Goal: Task Accomplishment & Management: Complete application form

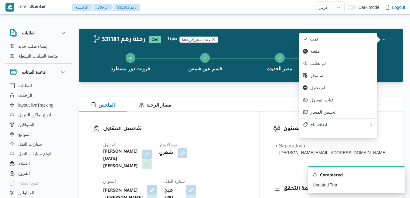
select select "ar"
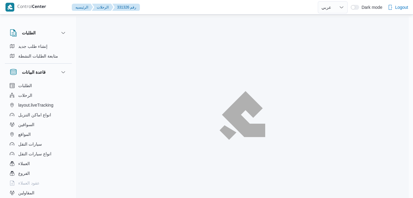
select select "ar"
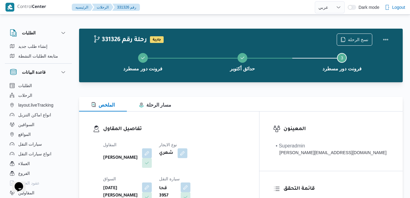
click at [226, 110] on div "الملخص مسار الرحلة" at bounding box center [241, 104] width 324 height 15
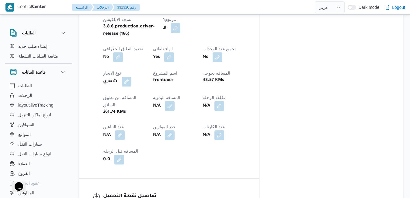
scroll to position [329, 0]
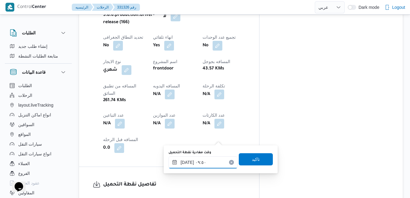
click at [195, 164] on input "١٨/٠٨/٢٠٢٥ ٠٩:٥٠" at bounding box center [203, 162] width 69 height 12
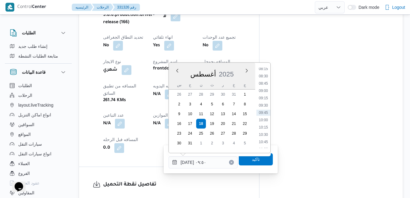
scroll to position [173, 0]
click at [260, 117] on li "07:30" at bounding box center [264, 117] width 14 height 6
type input "١٨/٠٨/٢٠٢٥ ٠٧:٣٠"
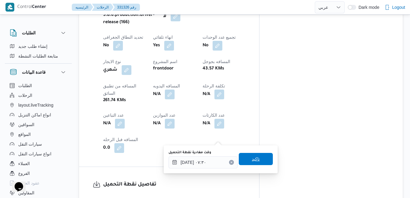
click at [252, 158] on span "تاكيد" at bounding box center [256, 158] width 8 height 7
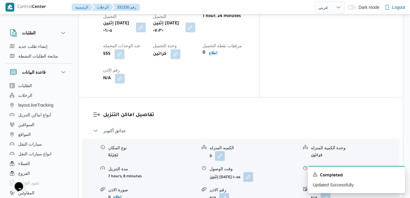
scroll to position [523, 0]
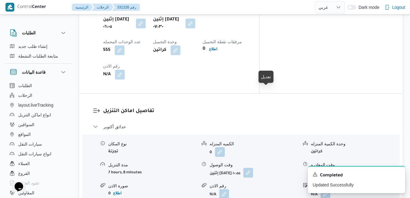
click at [253, 168] on button "button" at bounding box center [248, 173] width 10 height 10
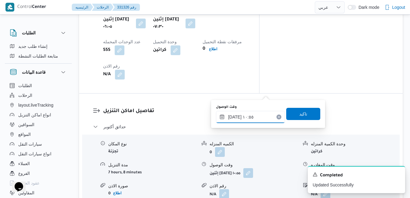
click at [243, 119] on input "١٨/٠٨/٢٠٢٥ ١٠:٥٥" at bounding box center [250, 117] width 69 height 12
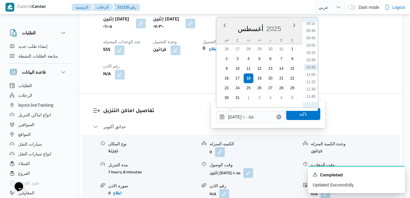
scroll to position [202, 0]
click at [311, 70] on li "08:30" at bounding box center [311, 72] width 14 height 6
type input "١٨/٠٨/٢٠٢٥ ٠٨:٣٠"
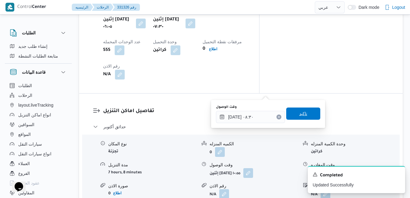
click at [299, 113] on span "تاكيد" at bounding box center [303, 113] width 8 height 7
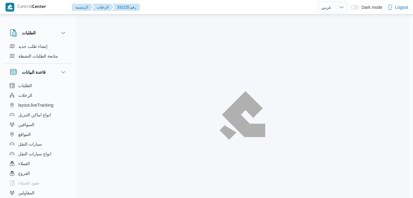
select select "ar"
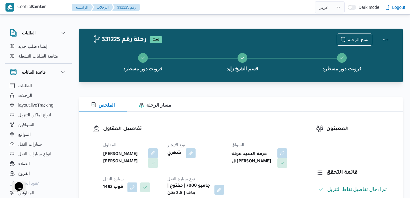
click at [233, 104] on div "الملخص مسار الرحلة" at bounding box center [241, 104] width 324 height 15
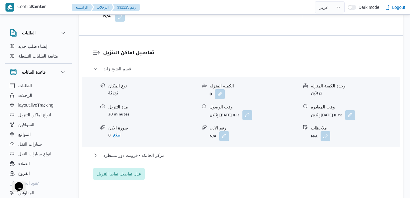
scroll to position [499, 0]
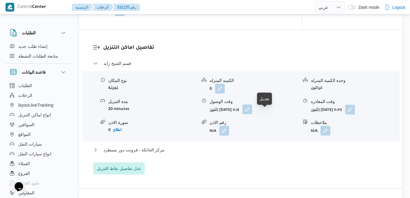
click at [252, 114] on button "button" at bounding box center [248, 109] width 10 height 10
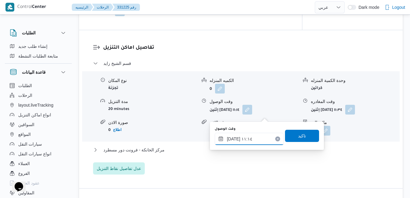
click at [240, 138] on input "١٨/٠٨/٢٠٢٥ ١١:١٤" at bounding box center [249, 139] width 69 height 12
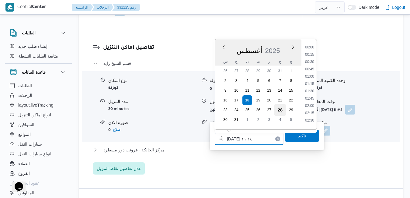
scroll to position [279, 0]
click at [311, 54] on li "09:45" at bounding box center [310, 53] width 14 height 6
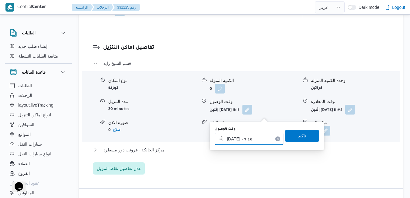
type input "١٨/٠٨/٢٠٢٥ ٠٩:٤٥"
click at [290, 137] on span "تاكيد" at bounding box center [302, 135] width 34 height 12
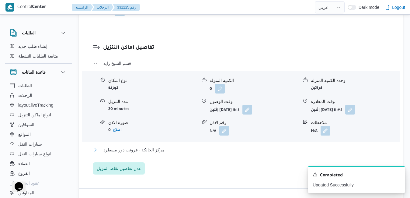
click at [254, 153] on button "مركز الخانكة - فرونت دور مسطرد" at bounding box center [241, 149] width 296 height 7
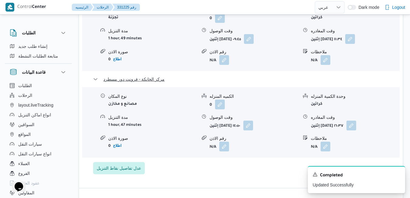
scroll to position [572, 0]
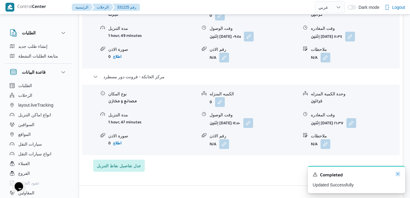
click at [399, 175] on icon "Dismiss toast" at bounding box center [398, 173] width 5 height 5
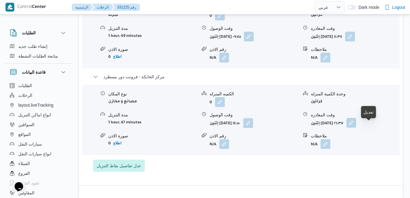
click at [356, 128] on button "button" at bounding box center [352, 123] width 10 height 10
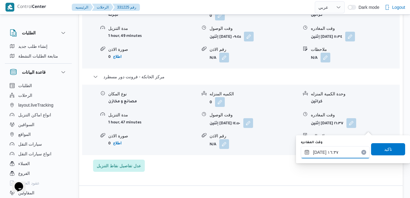
click at [340, 152] on input "١٨/٠٨/٢٠٢٥ ١٦:٣٧" at bounding box center [335, 152] width 69 height 12
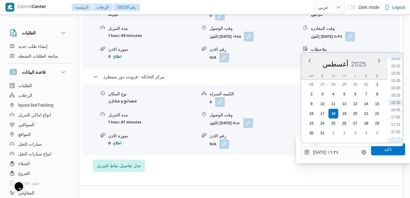
scroll to position [510, 0]
click at [400, 99] on li "18:45" at bounding box center [396, 98] width 14 height 6
type input "١٨/٠٨/٢٠٢٥ ١٨:٤٥"
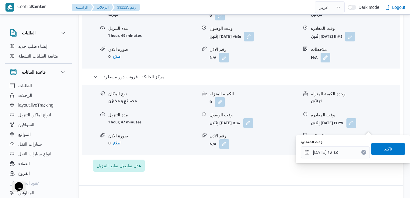
click at [376, 150] on span "تاكيد" at bounding box center [388, 149] width 34 height 12
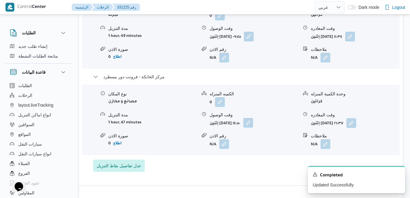
click at [253, 128] on button "button" at bounding box center [248, 123] width 10 height 10
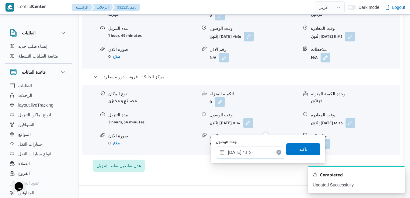
click at [249, 155] on input "١٨/٠٨/٢٠٢٥ ١٤:٥٠" at bounding box center [250, 152] width 69 height 12
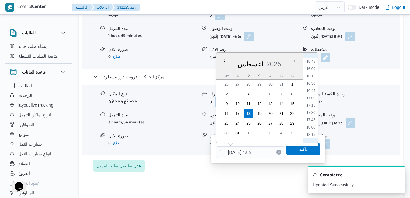
scroll to position [529, 0]
click at [313, 72] on li "18:30" at bounding box center [311, 71] width 14 height 6
type input "[DATE] ١٨:٣٠"
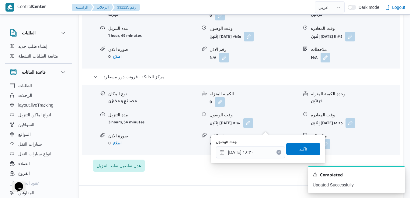
click at [299, 149] on span "تاكيد" at bounding box center [303, 148] width 8 height 7
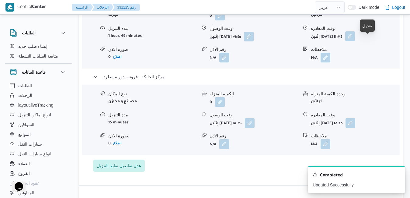
click at [355, 39] on button "button" at bounding box center [350, 36] width 10 height 10
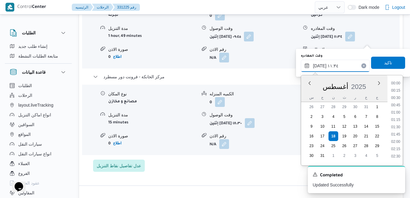
click at [343, 65] on input "١٨/٠٨/٢٠٢٥ ١١:٣٤" at bounding box center [335, 66] width 69 height 12
click at [397, 158] on li "17:30" at bounding box center [396, 160] width 14 height 6
type input "١٨/٠٨/٢٠٢٥ ١٧:٣٠"
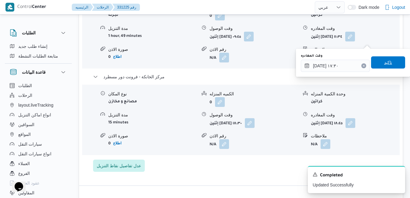
click at [384, 60] on span "تاكيد" at bounding box center [388, 62] width 8 height 7
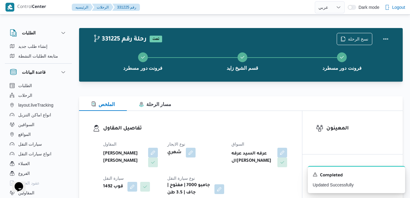
scroll to position [0, 0]
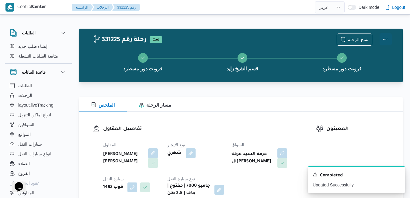
click at [382, 40] on button "Actions" at bounding box center [386, 39] width 12 height 12
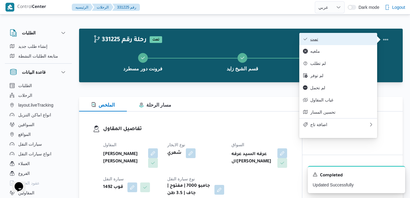
click at [357, 43] on button "تمت" at bounding box center [338, 39] width 78 height 12
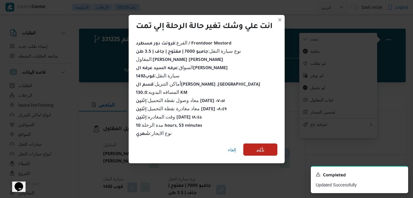
click at [259, 146] on span "تأكيد" at bounding box center [261, 149] width 8 height 7
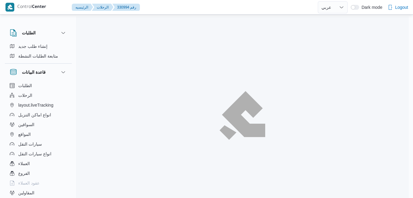
select select "ar"
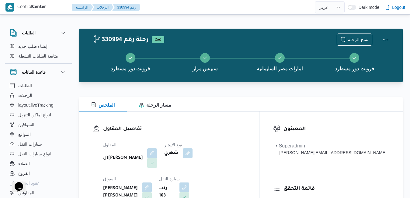
click at [265, 106] on div "الملخص مسار الرحلة" at bounding box center [241, 104] width 324 height 15
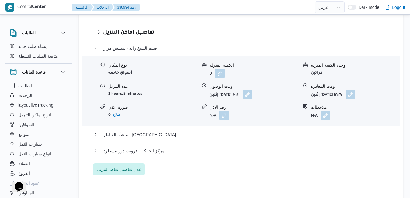
scroll to position [609, 0]
click at [226, 131] on button "منشأة القناطر - امارات مصر السليمانية" at bounding box center [241, 134] width 296 height 7
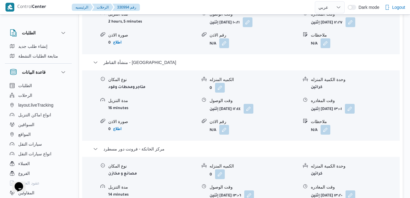
scroll to position [682, 0]
click at [355, 190] on button "button" at bounding box center [351, 195] width 10 height 10
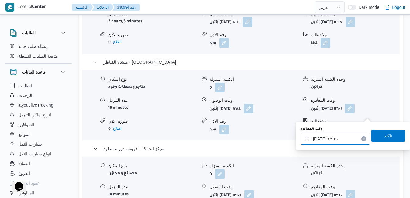
click at [339, 138] on input "١٨/٠٨/٢٠٢٥ ١٣:٢٠" at bounding box center [335, 139] width 69 height 12
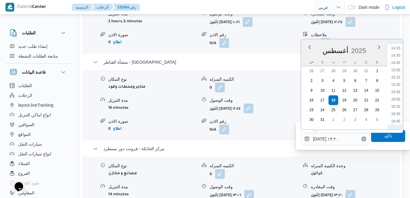
scroll to position [486, 0]
click at [397, 57] on li "17:00" at bounding box center [396, 58] width 14 height 6
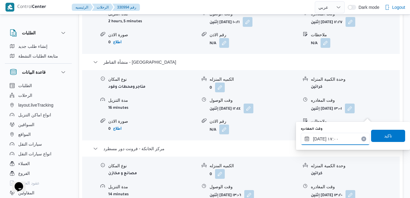
click at [345, 142] on input "١٨/٠٨/٢٠٢٥ ١٧:٠٠" at bounding box center [335, 139] width 69 height 12
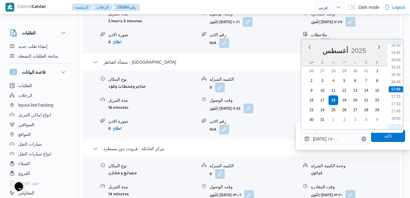
scroll to position [525, 0]
click at [398, 79] on li "19:00" at bounding box center [396, 77] width 14 height 6
type input "[DATE] ١٩:٠٠"
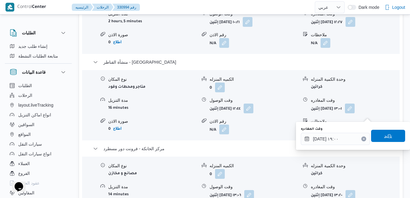
click at [384, 135] on span "تاكيد" at bounding box center [388, 135] width 8 height 7
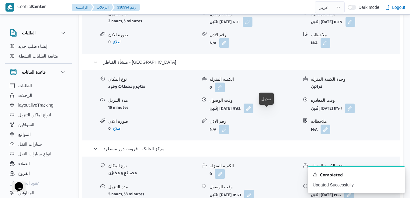
click at [254, 190] on button "button" at bounding box center [249, 195] width 10 height 10
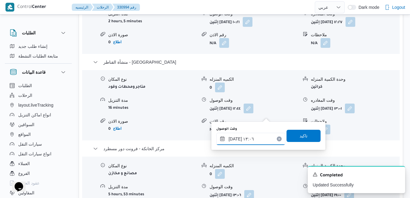
click at [248, 140] on input "١٨/٠٨/٢٠٢٥ ١٣:٠٦" at bounding box center [250, 139] width 69 height 12
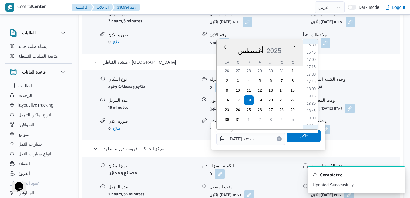
scroll to position [549, 0]
click at [309, 47] on li "18:45" at bounding box center [311, 46] width 14 height 6
type input "١٨/٠٨/٢٠٢٥ ١٨:٤٥"
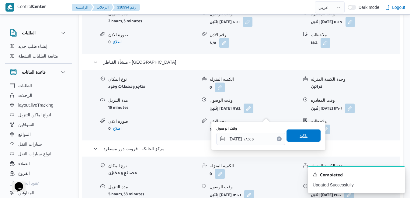
click at [300, 135] on span "تاكيد" at bounding box center [304, 135] width 8 height 7
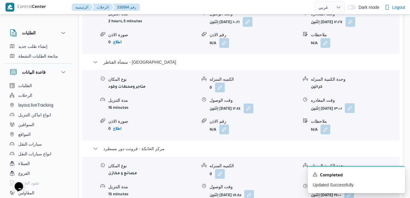
click at [355, 103] on button "button" at bounding box center [350, 108] width 10 height 10
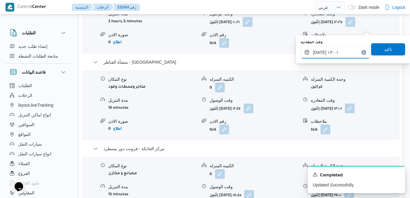
click at [343, 54] on input "١٨/٠٨/٢٠٢٥ ١٣:٠١" at bounding box center [335, 52] width 69 height 12
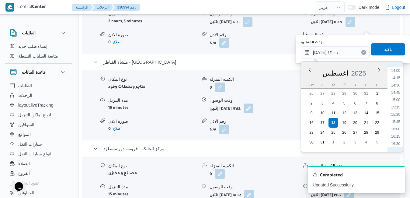
scroll to position [478, 0]
click at [393, 108] on li "17:45" at bounding box center [396, 110] width 14 height 6
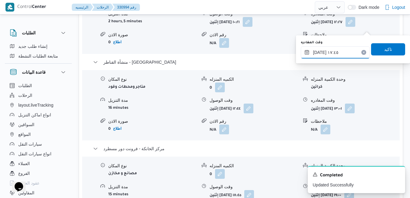
click at [320, 52] on input "١٨/٠٨/٢٠٢٥ ١٧:٤٥" at bounding box center [335, 52] width 69 height 12
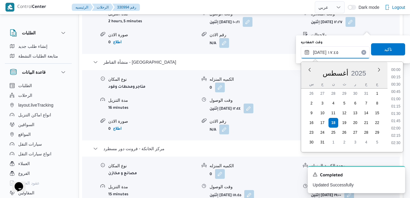
click at [320, 52] on input "١٨/٠٨/٢٠٢٥ ١٧:٤٥" at bounding box center [335, 52] width 69 height 12
type input "١٨/٠٨/٢٠٢٥ ١٧:55"
click at [374, 51] on span "تاكيد" at bounding box center [388, 49] width 34 height 12
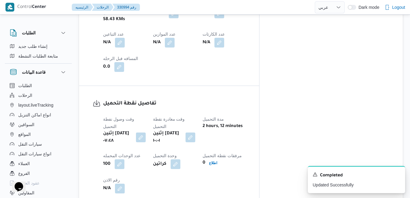
scroll to position [407, 0]
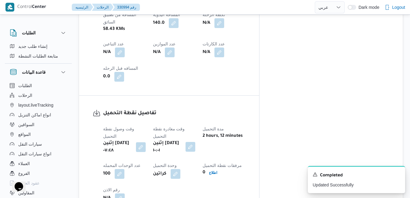
click at [195, 142] on button "button" at bounding box center [191, 147] width 10 height 10
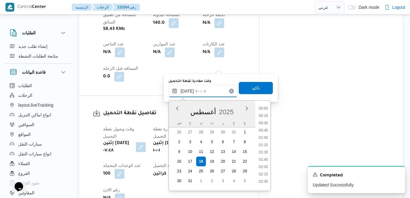
click at [205, 88] on input "١٨/٠٨/٢٠٢٥ ١٠:٠١" at bounding box center [203, 91] width 69 height 12
click at [265, 167] on li "08:15" at bounding box center [264, 169] width 14 height 6
type input "١٨/٠٨/٢٠٢٥ ٠٨:١٥"
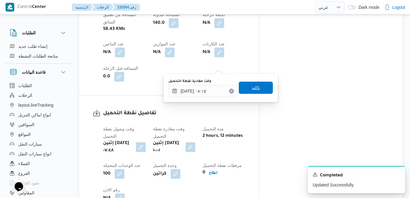
click at [263, 85] on span "تاكيد" at bounding box center [256, 88] width 34 height 12
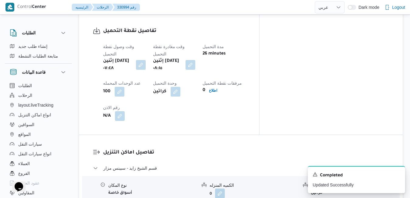
scroll to position [529, 0]
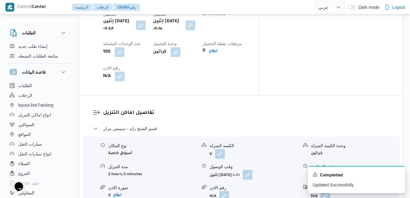
click at [253, 170] on span at bounding box center [246, 175] width 13 height 10
click at [253, 169] on button "button" at bounding box center [248, 174] width 10 height 10
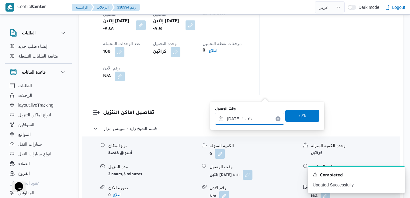
click at [253, 118] on input "١٨/٠٨/٢٠٢٥ ١٠:٢١" at bounding box center [249, 119] width 69 height 12
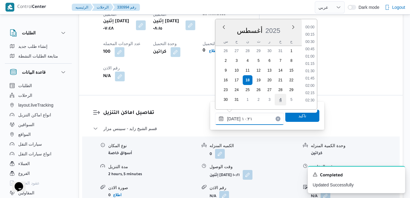
scroll to position [257, 0]
click at [311, 41] on li "09:15" at bounding box center [310, 40] width 14 height 6
type input "١٨/٠٨/٢٠٢٥ ٠٩:١٥"
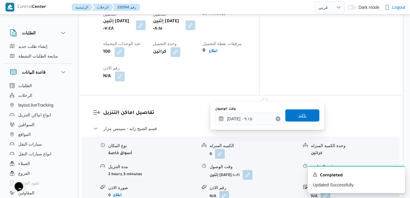
click at [299, 113] on span "تاكيد" at bounding box center [303, 115] width 8 height 7
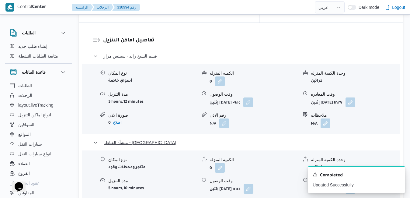
scroll to position [602, 0]
click at [398, 175] on icon "Dismiss toast" at bounding box center [398, 173] width 5 height 5
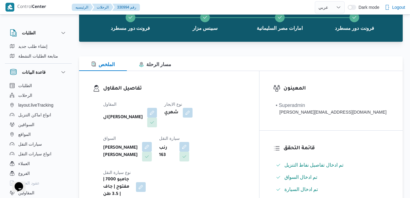
scroll to position [0, 0]
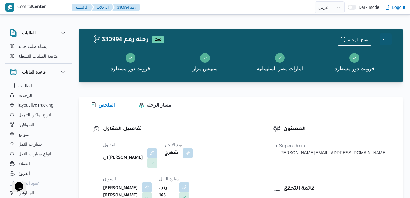
click at [385, 36] on button "Actions" at bounding box center [386, 39] width 12 height 12
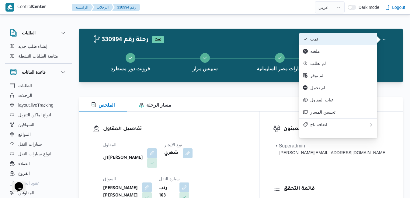
click at [351, 40] on span "تمت" at bounding box center [341, 39] width 63 height 5
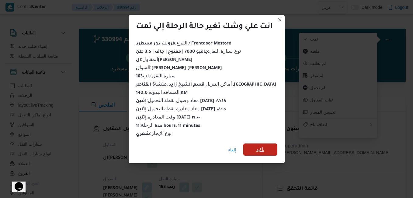
click at [267, 147] on span "تأكيد" at bounding box center [260, 149] width 34 height 12
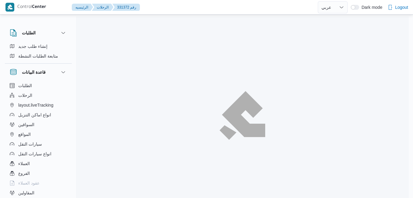
select select "ar"
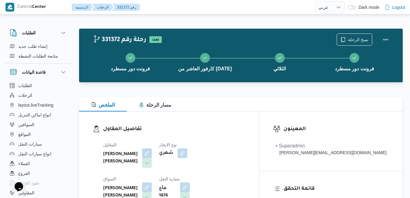
click at [202, 130] on h3 "تفاصيل المقاول" at bounding box center [174, 129] width 142 height 8
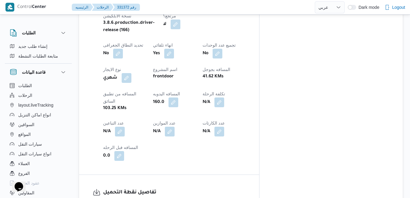
scroll to position [353, 0]
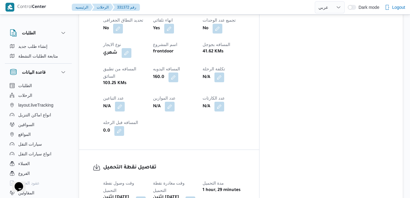
click at [246, 163] on h3 "تفاصيل نقطة التحميل" at bounding box center [174, 167] width 142 height 8
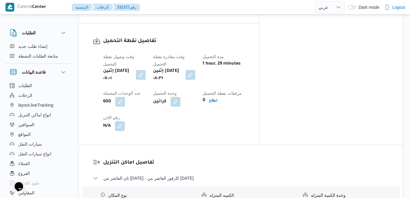
scroll to position [487, 0]
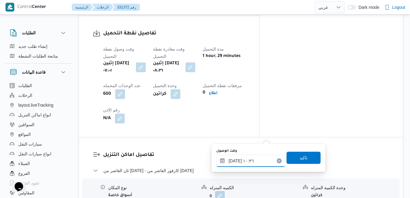
click at [255, 164] on input "[DATE] ١٠:٣٦" at bounding box center [250, 161] width 69 height 12
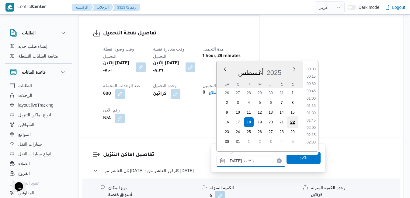
scroll to position [265, 0]
click at [313, 81] on li "09:30" at bounding box center [311, 82] width 14 height 6
type input "[DATE] ٠٩:٣٠"
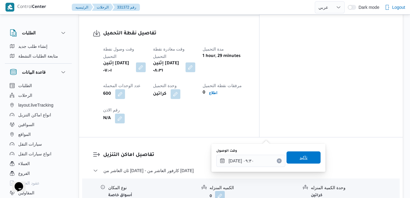
click at [294, 155] on span "تاكيد" at bounding box center [304, 157] width 34 height 12
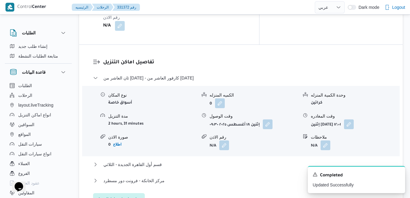
scroll to position [606, 0]
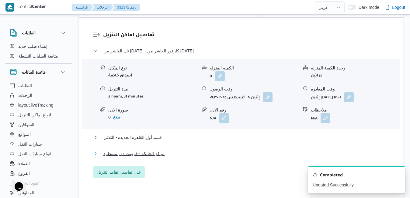
click at [273, 150] on button "مركز الخانكة - فرونت دور مسطرد" at bounding box center [241, 153] width 296 height 7
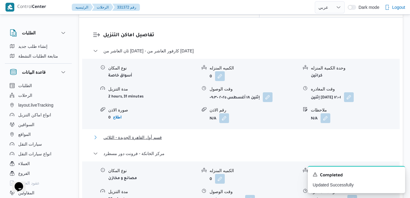
click at [284, 134] on button "قسم أول القاهرة الجديدة - الثلاثي" at bounding box center [241, 137] width 296 height 7
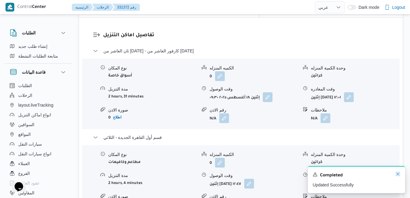
click at [398, 176] on icon "Dismiss toast" at bounding box center [398, 173] width 5 height 5
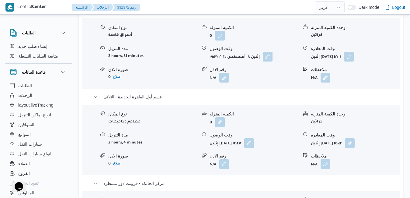
scroll to position [655, 0]
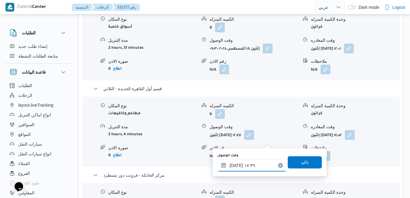
click at [242, 168] on input "[DATE] ١٧:٣٩" at bounding box center [252, 165] width 69 height 12
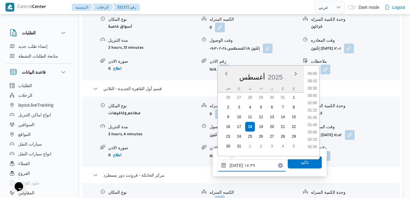
scroll to position [469, 0]
click at [313, 137] on li "18:15" at bounding box center [313, 138] width 14 height 6
type input "١٨/٠٨/٢٠٢٥ ١٨:١٥"
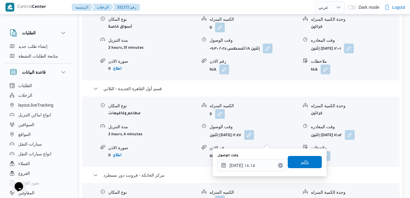
click at [301, 163] on span "تاكيد" at bounding box center [305, 161] width 8 height 7
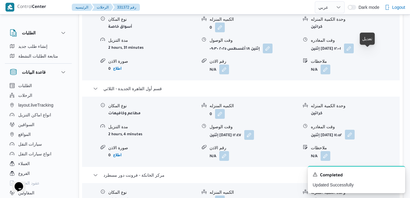
click at [355, 130] on button "button" at bounding box center [350, 135] width 10 height 10
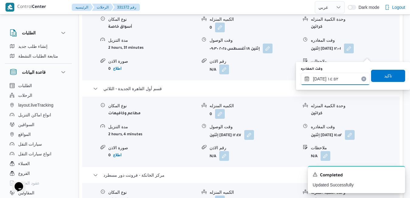
click at [341, 78] on input "١٨/٠٨/٢٠٢٥ ١٤:٥٢" at bounding box center [335, 79] width 69 height 12
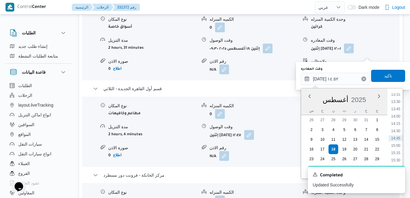
scroll to position [459, 0]
click at [396, 148] on li "17:30" at bounding box center [396, 148] width 14 height 6
type input "١٨/٠٨/٢٠٢٥ ١٧:٣٠"
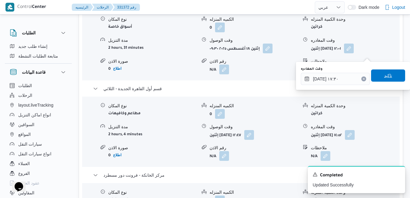
click at [389, 74] on span "تاكيد" at bounding box center [388, 75] width 34 height 12
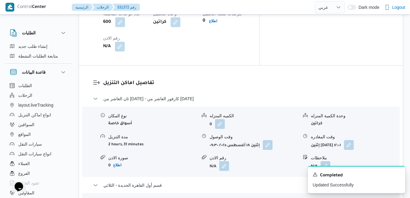
scroll to position [558, 0]
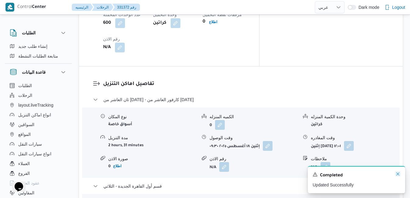
click at [399, 174] on icon "Dismiss toast" at bounding box center [398, 173] width 5 height 5
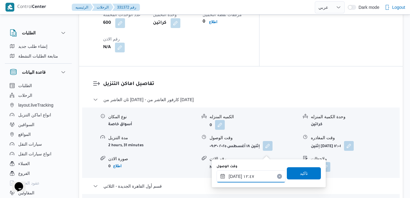
click at [235, 178] on input "١٨/٠٨/٢٠٢٥ ١٢:٤٧" at bounding box center [251, 176] width 69 height 12
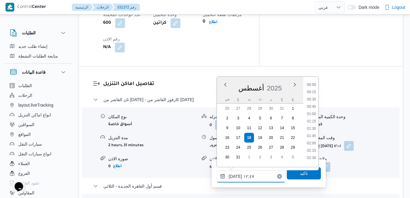
scroll to position [330, 0]
click at [313, 135] on li "13:00" at bounding box center [312, 134] width 14 height 6
type input "١٨/٠٨/٢٠٢٥ ١٣:٠٠"
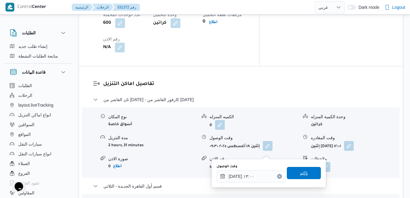
click at [300, 175] on span "تاكيد" at bounding box center [304, 172] width 8 height 7
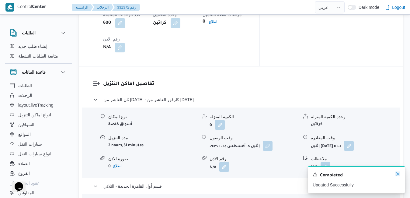
click at [397, 173] on icon "Dismiss toast" at bounding box center [398, 173] width 5 height 5
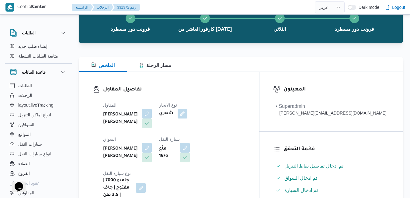
scroll to position [0, 0]
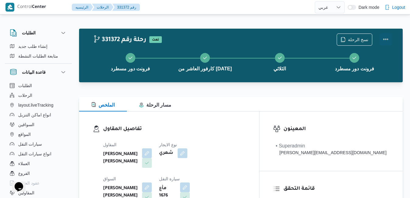
click at [387, 41] on button "Actions" at bounding box center [386, 39] width 12 height 12
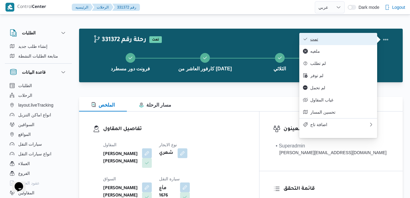
click at [330, 42] on button "تمت" at bounding box center [338, 39] width 78 height 12
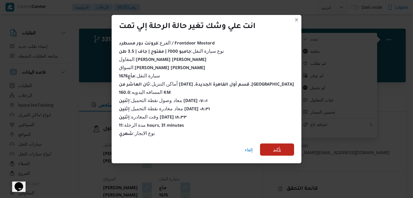
click at [273, 146] on span "تأكيد" at bounding box center [277, 149] width 8 height 7
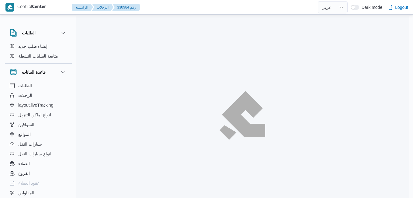
select select "ar"
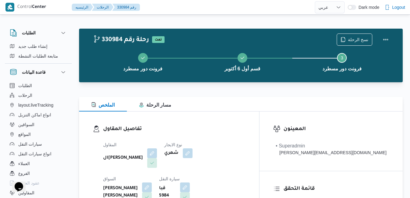
click at [240, 89] on div at bounding box center [241, 85] width 324 height 7
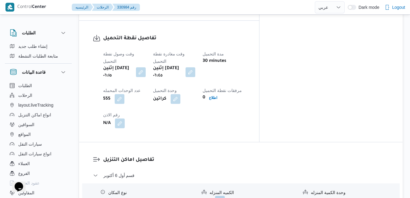
scroll to position [487, 0]
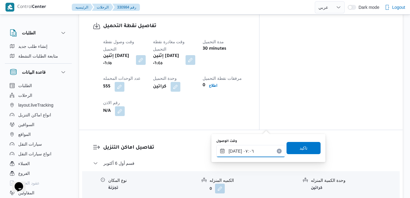
click at [246, 148] on input "[DATE] ٠٧:٠٦" at bounding box center [250, 151] width 69 height 12
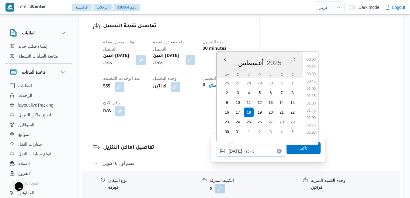
scroll to position [163, 0]
click at [315, 123] on li "07:45" at bounding box center [311, 123] width 14 height 6
type input "[DATE] ٠٧:٤٥"
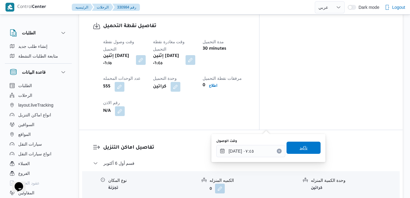
click at [300, 147] on span "تاكيد" at bounding box center [304, 147] width 8 height 7
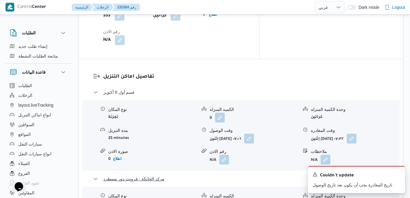
scroll to position [572, 0]
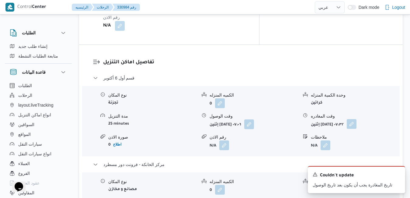
click at [357, 119] on button "button" at bounding box center [352, 124] width 10 height 10
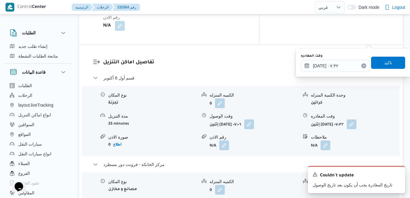
click at [362, 66] on button "Clear input" at bounding box center [364, 65] width 5 height 5
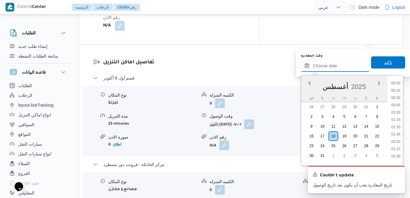
scroll to position [542, 0]
click at [384, 62] on span "تاكيد" at bounding box center [388, 62] width 8 height 7
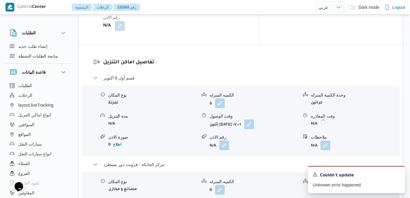
click at [399, 174] on icon "Dismiss toast" at bounding box center [398, 173] width 5 height 5
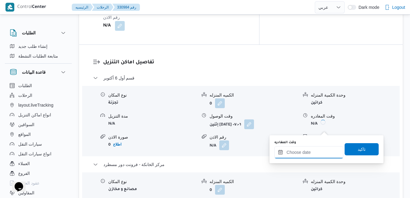
click at [311, 152] on input "وقت المغادره" at bounding box center [308, 152] width 69 height 12
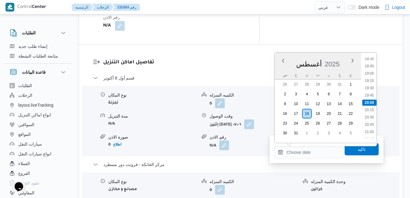
click at [339, 58] on div "أغسطس 2025" at bounding box center [318, 63] width 86 height 16
click at [370, 73] on li "19:00" at bounding box center [369, 73] width 14 height 6
type input "[DATE] ١٩:٠٠"
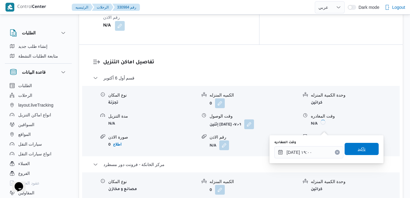
click at [346, 150] on span "تاكيد" at bounding box center [362, 149] width 34 height 12
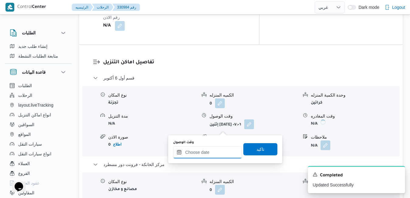
click at [210, 152] on input "وقت الوصول" at bounding box center [207, 152] width 69 height 12
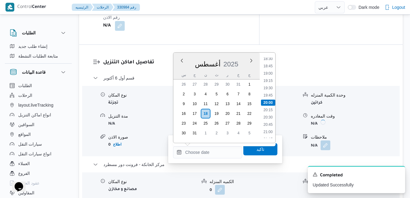
click at [239, 56] on div "أغسطس 2025" at bounding box center [216, 63] width 86 height 16
click at [269, 61] on li "18:30" at bounding box center [268, 59] width 14 height 6
type input "[DATE] ١٨:٣٠"
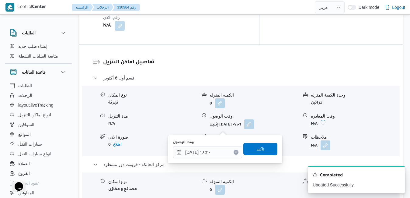
click at [257, 146] on span "تاكيد" at bounding box center [261, 148] width 8 height 7
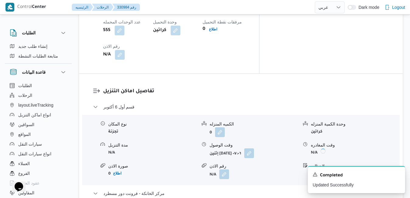
scroll to position [548, 0]
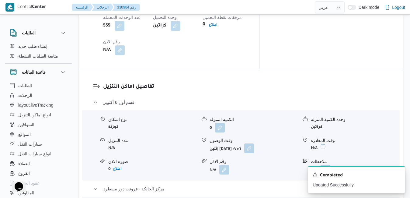
click at [254, 143] on button "button" at bounding box center [249, 148] width 10 height 10
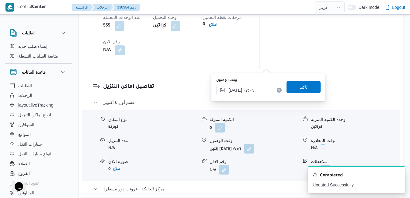
click at [247, 90] on input "[DATE] ٠٧:٠٦" at bounding box center [250, 90] width 69 height 12
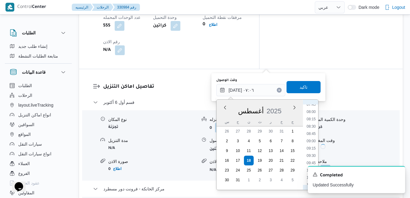
scroll to position [233, 0]
click at [314, 109] on li "08:00" at bounding box center [311, 108] width 14 height 6
type input "[DATE] ٠٨:٠٠"
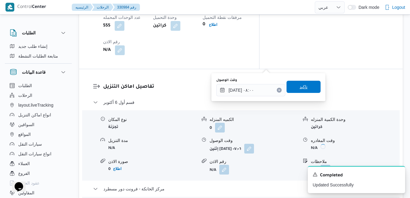
click at [303, 91] on span "تاكيد" at bounding box center [304, 87] width 34 height 12
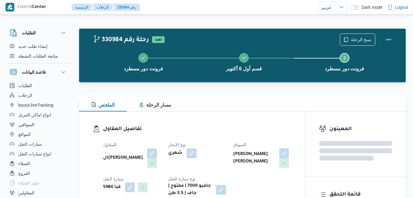
select select "ar"
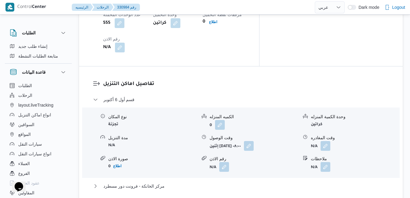
scroll to position [540, 0]
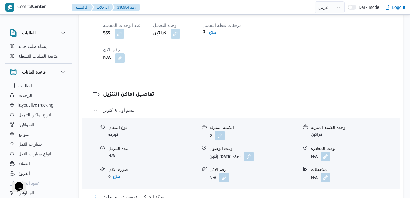
click at [271, 193] on button "مركز الخانكة - فرونت دور مسطرد" at bounding box center [241, 196] width 296 height 7
click at [324, 151] on button "button" at bounding box center [326, 156] width 10 height 10
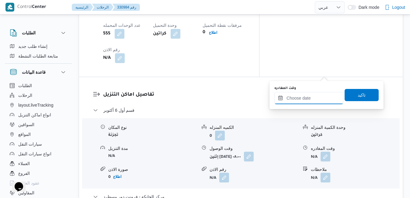
click at [297, 103] on input "وقت المغادره" at bounding box center [308, 98] width 69 height 12
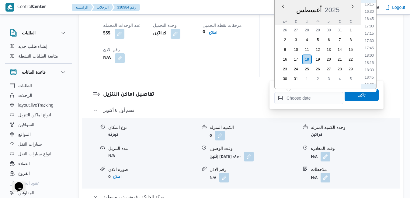
scroll to position [472, 0]
click at [372, 43] on li "17:30" at bounding box center [369, 46] width 14 height 6
type input "١٨/٠٨/٢٠٢٥ ١٧:٣٠"
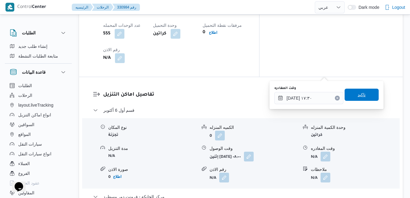
click at [358, 96] on span "تاكيد" at bounding box center [362, 94] width 8 height 7
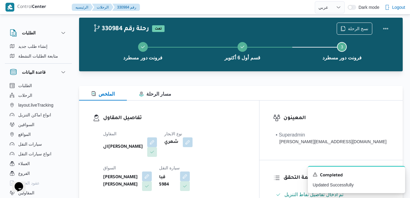
scroll to position [0, 0]
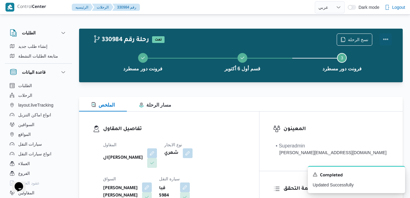
click at [390, 37] on button "Actions" at bounding box center [386, 39] width 12 height 12
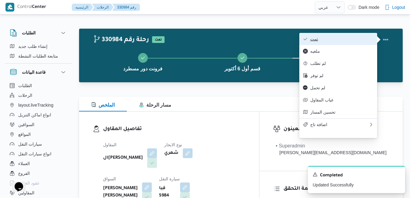
click at [344, 41] on span "تمت" at bounding box center [341, 39] width 63 height 5
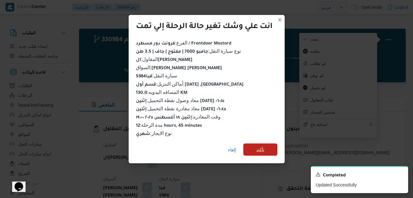
click at [257, 147] on span "تأكيد" at bounding box center [261, 149] width 8 height 7
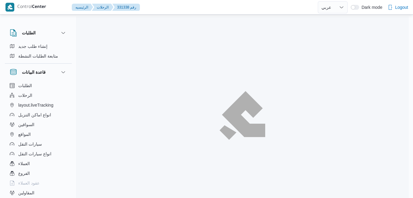
select select "ar"
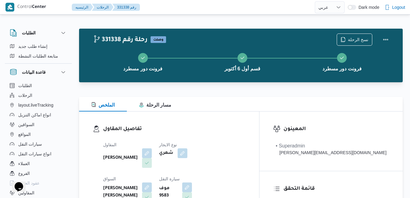
click at [239, 118] on div "تفاصيل المقاول المقاول [PERSON_NAME] نوع الايجار شهري السواق [PERSON_NAME] ابو …" at bounding box center [169, 181] width 180 height 141
click at [384, 39] on button "Actions" at bounding box center [386, 39] width 12 height 12
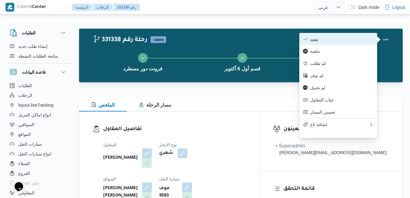
click at [350, 39] on span "تمت" at bounding box center [341, 39] width 63 height 5
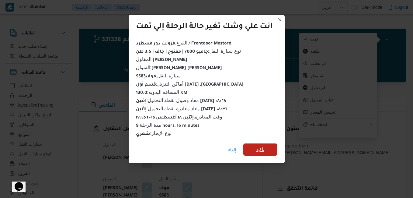
click at [255, 147] on span "تأكيد" at bounding box center [260, 149] width 34 height 12
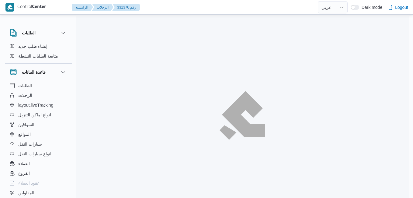
select select "ar"
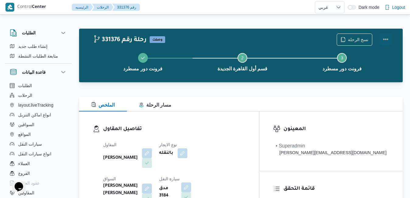
click at [392, 35] on button "Actions" at bounding box center [386, 39] width 12 height 12
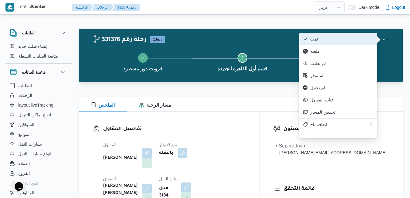
click at [348, 38] on span "تمت" at bounding box center [341, 39] width 63 height 5
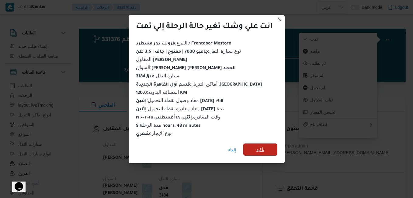
click at [266, 148] on span "تأكيد" at bounding box center [260, 149] width 34 height 12
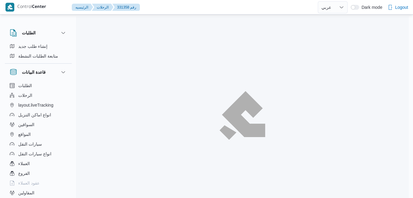
select select "ar"
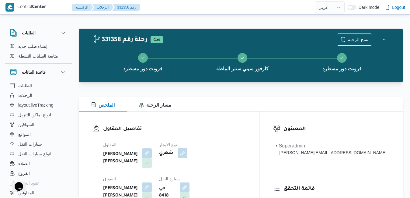
click at [238, 100] on div "الملخص مسار الرحلة" at bounding box center [241, 104] width 324 height 15
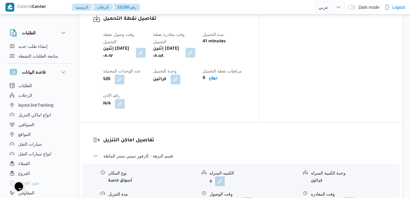
scroll to position [511, 0]
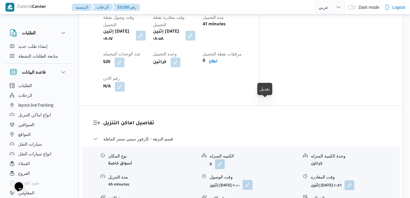
click at [253, 180] on button "button" at bounding box center [248, 185] width 10 height 10
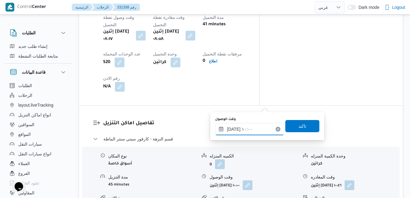
click at [239, 132] on input "١٨/٠٨/٢٠٢٥ ١٠:٠٠" at bounding box center [249, 129] width 69 height 12
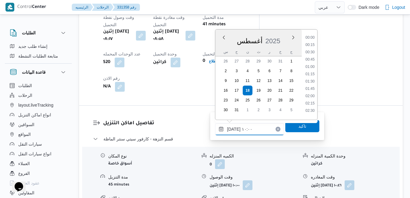
scroll to position [250, 0]
click at [314, 65] on li "09:30" at bounding box center [310, 65] width 14 height 6
type input "١٨/٠٨/٢٠٢٥ ٠٩:٣٠"
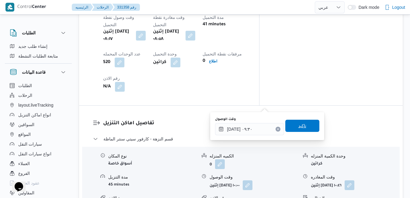
click at [297, 131] on span "تاكيد" at bounding box center [302, 126] width 34 height 12
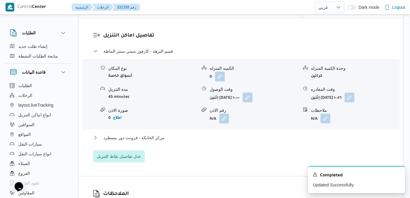
click at [257, 145] on div "مركز الخانكة - فرونت دور مسطرد" at bounding box center [241, 140] width 296 height 12
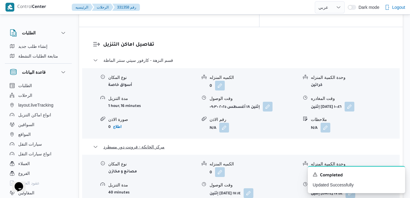
scroll to position [609, 0]
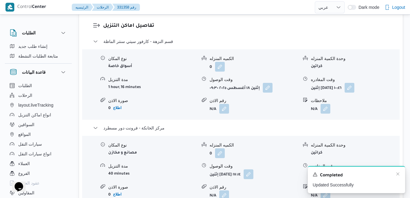
click at [399, 170] on div "A new notification appears Completed Updated Successfully" at bounding box center [356, 179] width 97 height 27
click at [397, 175] on icon "Dismiss toast" at bounding box center [398, 173] width 5 height 5
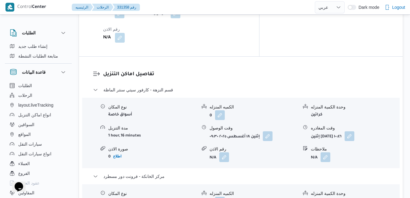
scroll to position [560, 0]
click at [355, 131] on button "button" at bounding box center [350, 136] width 10 height 10
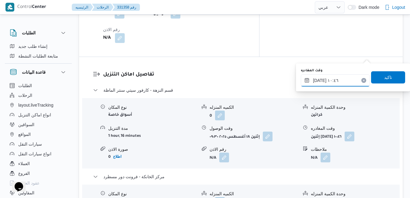
click at [344, 84] on input "١٨/٠٨/٢٠٢٥ ١٠:٤٦" at bounding box center [335, 80] width 69 height 12
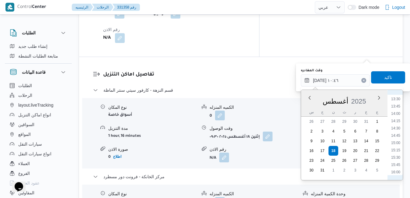
scroll to position [413, 0]
click at [397, 172] on li "16:45" at bounding box center [396, 174] width 14 height 6
type input "١٨/٠٨/٢٠٢٥ ١٦:٤٥"
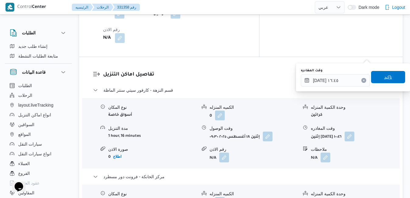
click at [384, 79] on span "تاكيد" at bounding box center [388, 76] width 8 height 7
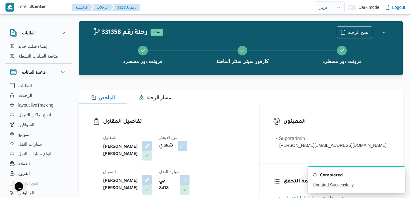
scroll to position [0, 0]
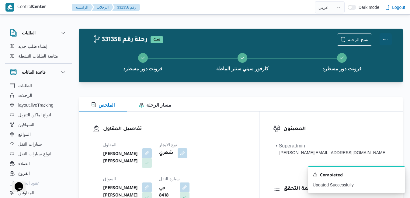
click at [384, 39] on button "Actions" at bounding box center [386, 39] width 12 height 12
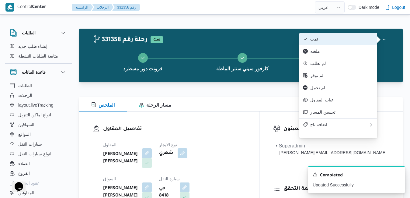
click at [358, 41] on span "تمت" at bounding box center [341, 39] width 63 height 5
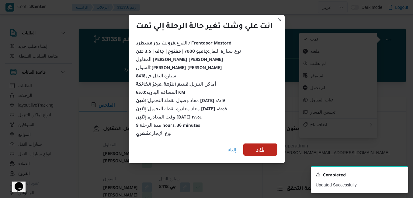
click at [267, 148] on span "تأكيد" at bounding box center [260, 149] width 34 height 12
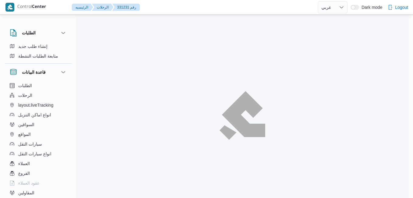
select select "ar"
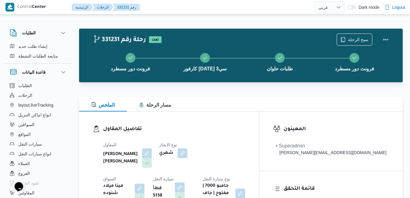
click at [237, 122] on div "تفاصيل المقاول المقاول عبدالمنعم مجدي السيد عواد نوع الايجار شهري السواق مينا م…" at bounding box center [169, 164] width 180 height 107
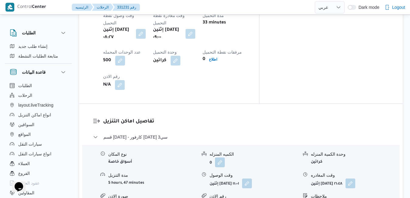
scroll to position [487, 0]
click at [252, 177] on button "button" at bounding box center [247, 182] width 10 height 10
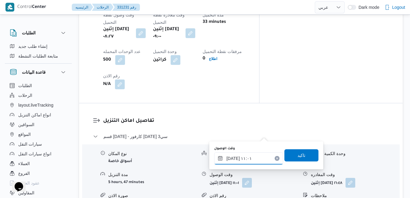
click at [244, 159] on input "١٨/٠٨/٢٠٢٥ ١١:٠١" at bounding box center [248, 158] width 69 height 12
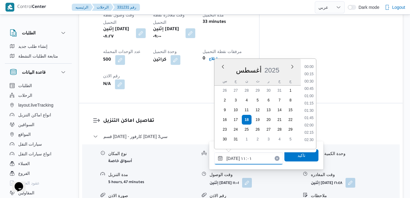
scroll to position [279, 0]
click at [310, 79] on li "10:00" at bounding box center [309, 79] width 14 height 6
type input "١٨/٠٨/٢٠٢٥ ١٠:٠٠"
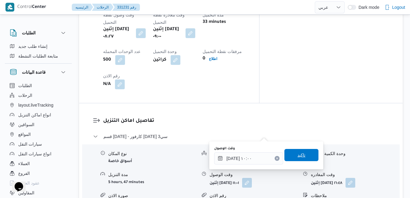
click at [299, 154] on span "تاكيد" at bounding box center [302, 154] width 8 height 7
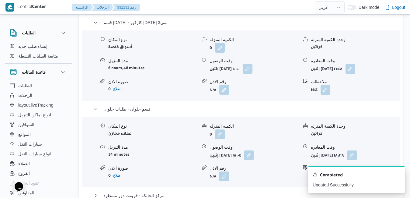
scroll to position [609, 0]
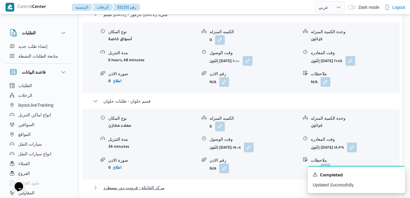
click at [280, 184] on button "مركز الخانكة - فرونت دور مسطرد" at bounding box center [241, 187] width 296 height 7
click at [399, 173] on icon "Dismiss toast" at bounding box center [398, 173] width 5 height 5
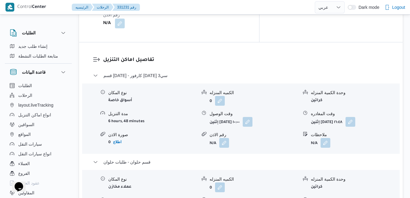
scroll to position [560, 0]
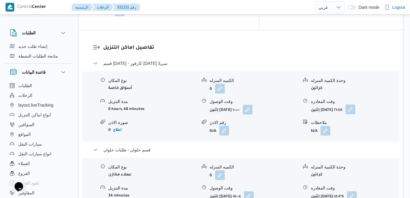
click at [355, 104] on button "button" at bounding box center [351, 109] width 10 height 10
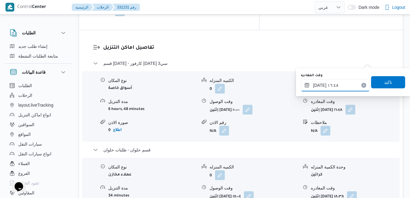
click at [339, 88] on input "١٨/٠٨/٢٠٢٥ ١٦:٤٨" at bounding box center [335, 85] width 69 height 12
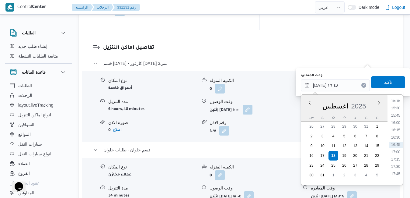
scroll to position [377, 0]
click at [396, 135] on li "14:00" at bounding box center [396, 134] width 14 height 6
type input "١٨/٠٨/٢٠٢٥ ١٤:٠٠"
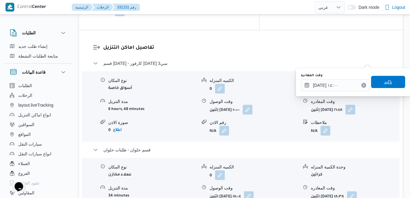
click at [386, 84] on span "تاكيد" at bounding box center [388, 81] width 8 height 7
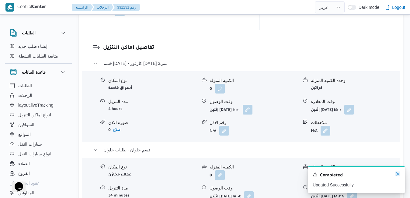
click at [398, 173] on icon "Dismiss toast" at bounding box center [398, 173] width 5 height 5
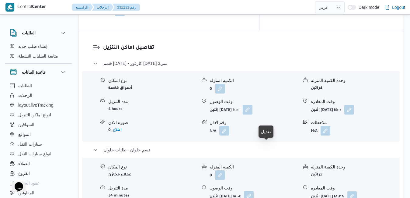
click at [254, 191] on button "button" at bounding box center [249, 196] width 10 height 10
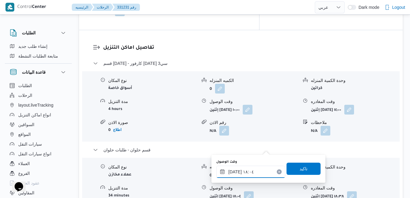
click at [249, 170] on input "١٨/٠٨/٢٠٢٥ ١٨:٠٤" at bounding box center [250, 172] width 69 height 12
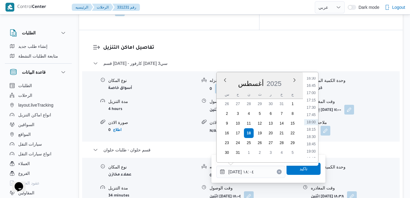
scroll to position [414, 0]
click at [314, 93] on li "14:30" at bounding box center [311, 90] width 14 height 6
type input "١٨/٠٨/٢٠٢٥ ١٤:٣٠"
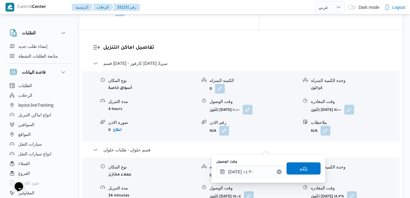
click at [306, 167] on span "تاكيد" at bounding box center [304, 168] width 34 height 12
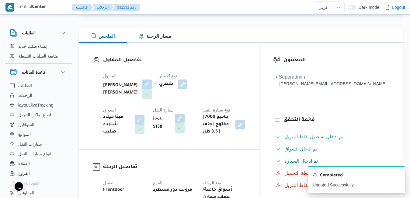
scroll to position [0, 0]
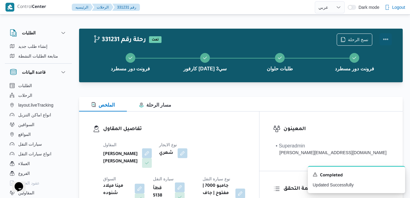
click at [389, 37] on button "Actions" at bounding box center [386, 39] width 12 height 12
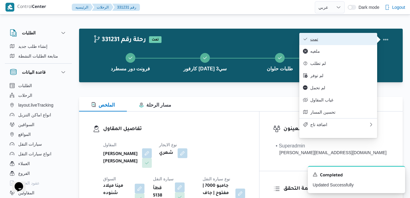
click at [330, 41] on span "تمت" at bounding box center [341, 39] width 63 height 5
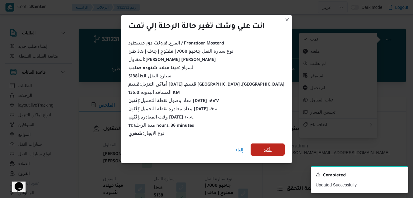
click at [264, 146] on span "تأكيد" at bounding box center [268, 149] width 8 height 7
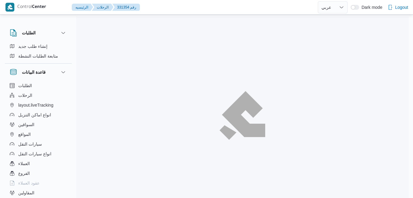
select select "ar"
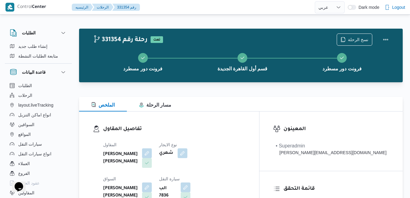
click at [249, 140] on div "المقاول [PERSON_NAME] [PERSON_NAME] نوع الايجار شهري السواق [PERSON_NAME] [PERS…" at bounding box center [175, 189] width 150 height 105
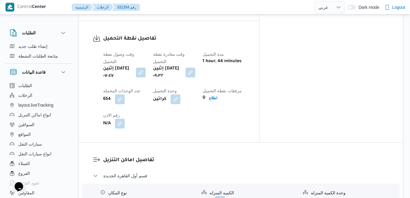
scroll to position [475, 0]
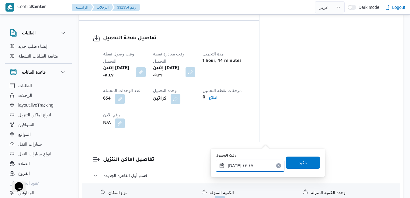
click at [244, 166] on input "[DATE] ١٢:١٧" at bounding box center [250, 165] width 69 height 12
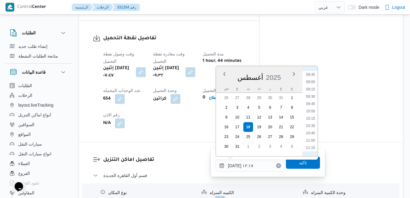
scroll to position [246, 0]
click at [309, 129] on li "10:15" at bounding box center [311, 128] width 14 height 6
type input "[DATE] ١٠:١٥"
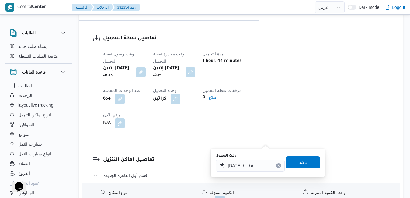
click at [299, 164] on span "تاكيد" at bounding box center [303, 162] width 8 height 7
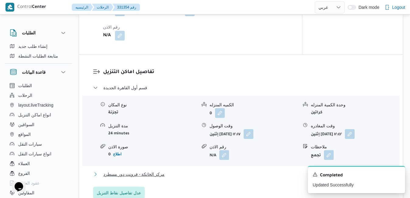
click at [264, 178] on button "مركز الخانكة - فرونت دور مسطرد" at bounding box center [241, 173] width 296 height 7
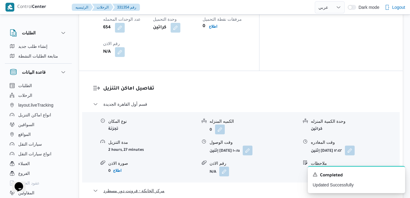
scroll to position [596, 0]
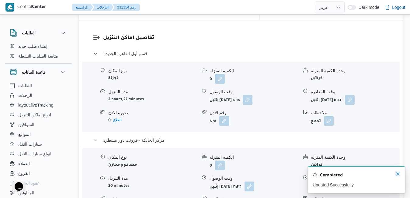
click at [396, 172] on icon "Dismiss toast" at bounding box center [398, 173] width 5 height 5
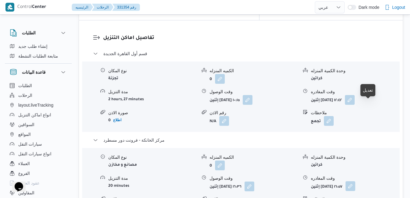
click at [355, 181] on button "button" at bounding box center [351, 186] width 10 height 10
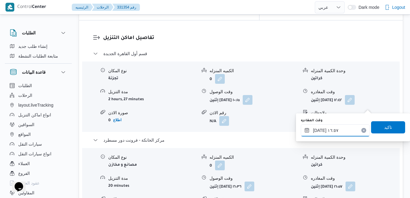
click at [338, 127] on input "[DATE] ١٦:٥٧" at bounding box center [335, 130] width 69 height 12
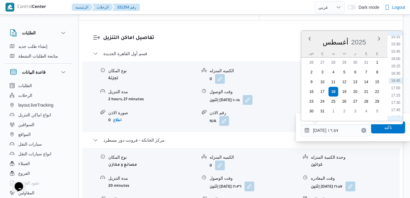
scroll to position [518, 0]
click at [398, 55] on li "18:15" at bounding box center [396, 54] width 14 height 6
type input "[DATE] ١٨:١٥"
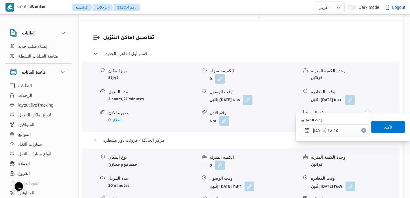
click at [378, 125] on span "تاكيد" at bounding box center [388, 127] width 34 height 12
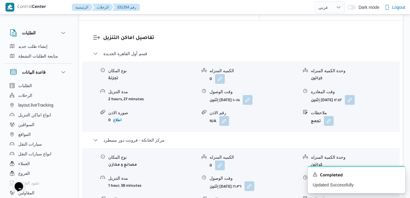
click at [254, 181] on button "button" at bounding box center [250, 186] width 10 height 10
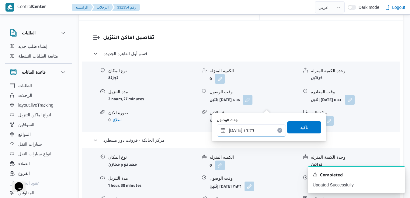
click at [259, 131] on input "[DATE] ١٦:٣٦" at bounding box center [251, 130] width 69 height 12
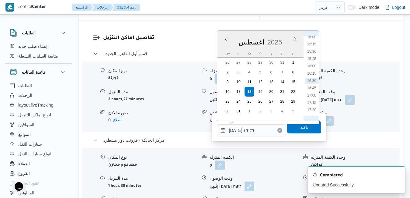
scroll to position [510, 0]
click at [312, 55] on li "18:00" at bounding box center [312, 54] width 14 height 6
type input "[DATE] ١٨:٠٠"
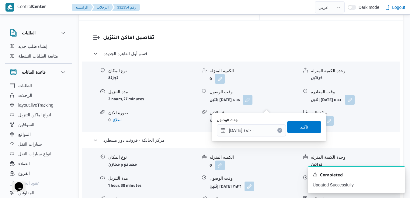
click at [294, 130] on span "تاكيد" at bounding box center [304, 127] width 34 height 12
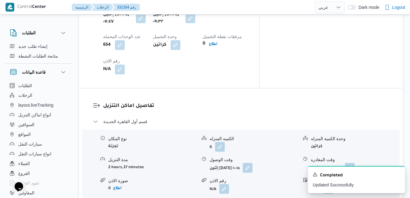
scroll to position [523, 0]
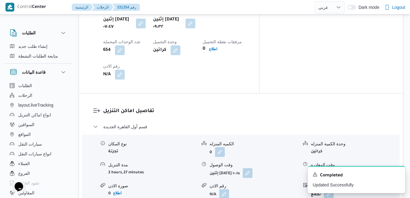
click at [355, 168] on button "button" at bounding box center [350, 173] width 10 height 10
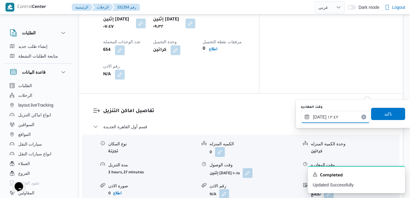
click at [347, 119] on input "[DATE] ١٢:٤٢" at bounding box center [335, 117] width 69 height 12
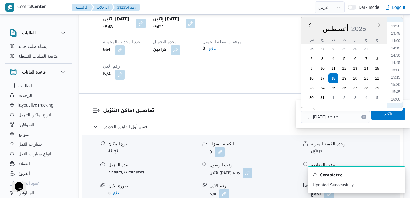
scroll to position [464, 0]
click at [397, 66] on li "17:15" at bounding box center [396, 65] width 14 height 6
type input "١٨/٠٨/٢٠٢٥ ١٧:١٥"
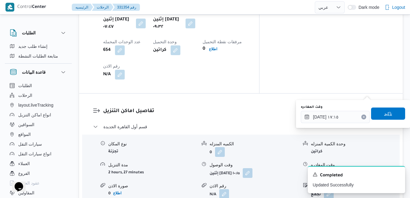
click at [384, 116] on span "تاكيد" at bounding box center [388, 113] width 8 height 7
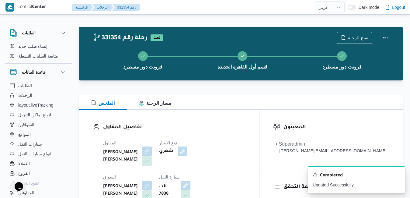
scroll to position [0, 0]
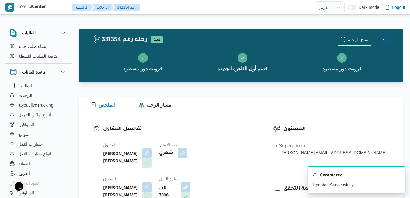
click at [386, 37] on button "Actions" at bounding box center [386, 39] width 12 height 12
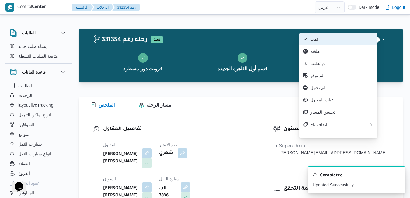
click at [352, 36] on button "تمت" at bounding box center [338, 39] width 78 height 12
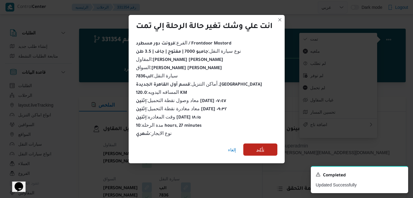
click at [273, 145] on span "تأكيد" at bounding box center [260, 149] width 34 height 12
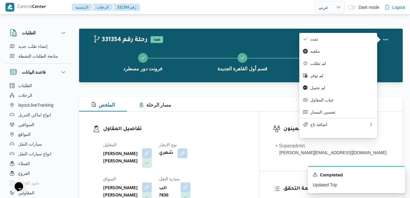
click at [259, 112] on div "تفاصيل المقاول المقاول عبدالله عيد عبدالسلام عبدالحافظ نوع الايجار شهري السواق …" at bounding box center [169, 181] width 180 height 141
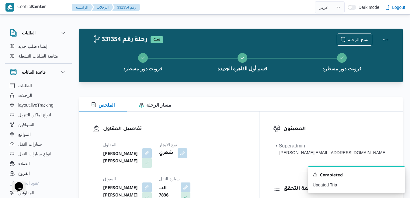
click at [281, 103] on div "الملخص مسار الرحلة" at bounding box center [241, 104] width 324 height 15
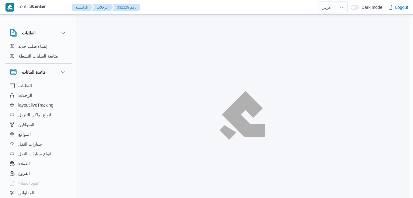
select select "ar"
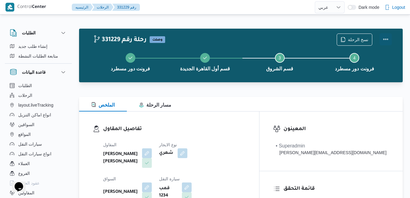
click at [389, 36] on button "Actions" at bounding box center [386, 39] width 12 height 12
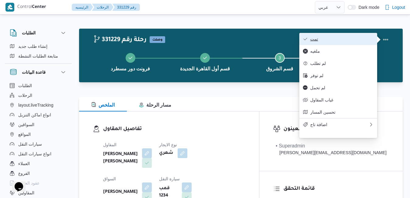
click at [347, 40] on span "تمت" at bounding box center [341, 39] width 63 height 5
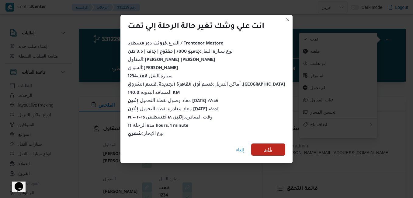
click at [264, 149] on span "تأكيد" at bounding box center [268, 149] width 8 height 7
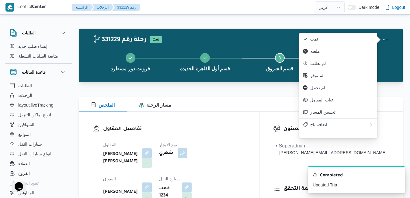
click at [259, 121] on div "تفاصيل المقاول المقاول [PERSON_NAME] [PERSON_NAME] نوع الايجار شهري السواق [PER…" at bounding box center [169, 181] width 180 height 141
